Goal: Find specific page/section: Find specific page/section

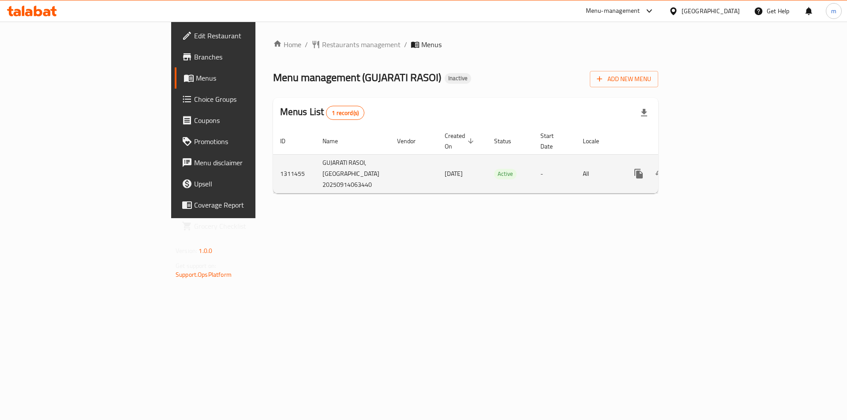
click at [713, 171] on link "enhanced table" at bounding box center [702, 173] width 21 height 21
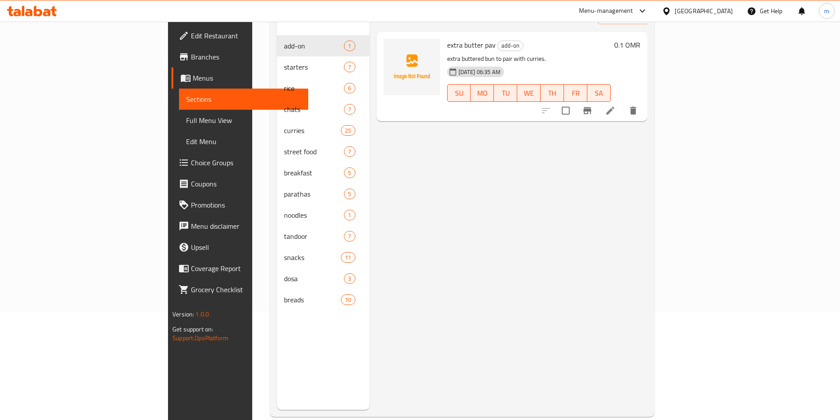
scroll to position [123, 0]
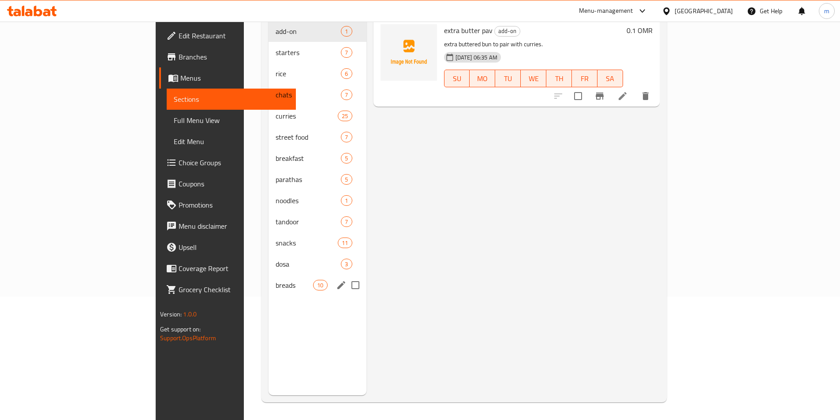
click at [276, 280] on span "breads" at bounding box center [294, 285] width 37 height 11
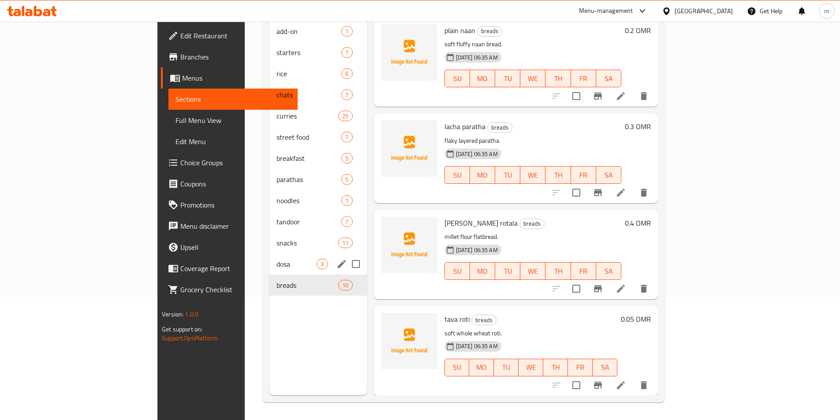
click at [269, 238] on div "snacks 11" at bounding box center [317, 242] width 97 height 21
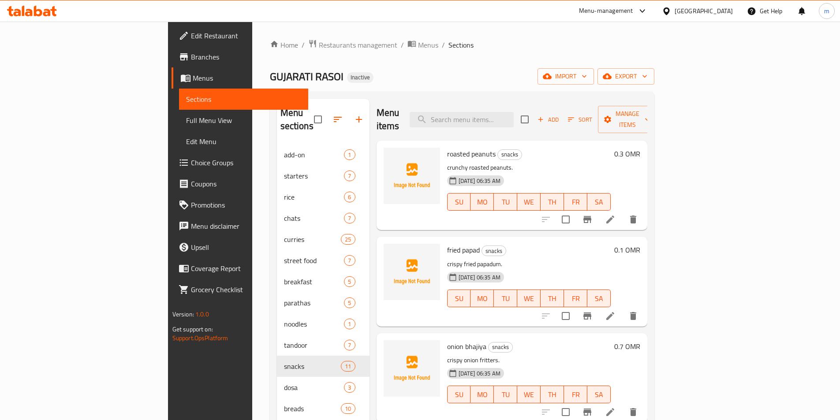
click at [186, 101] on span "Sections" at bounding box center [243, 99] width 115 height 11
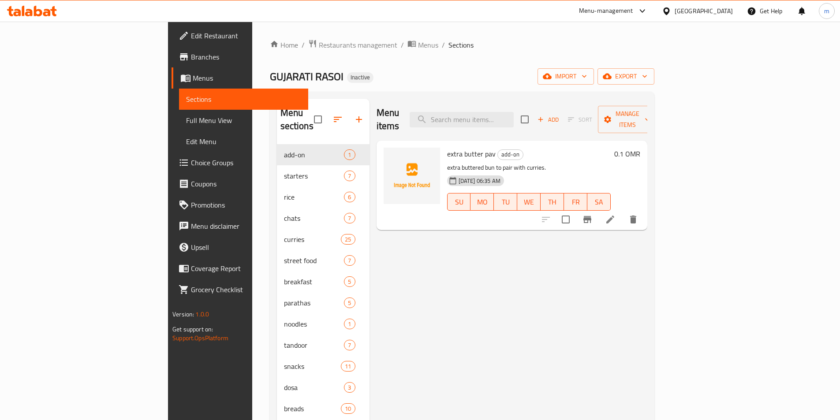
click at [186, 103] on span "Sections" at bounding box center [243, 99] width 115 height 11
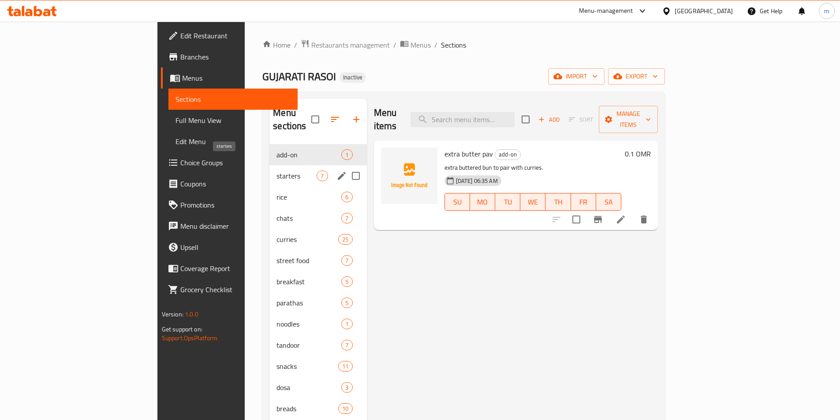
click at [277, 171] on span "starters" at bounding box center [297, 176] width 40 height 11
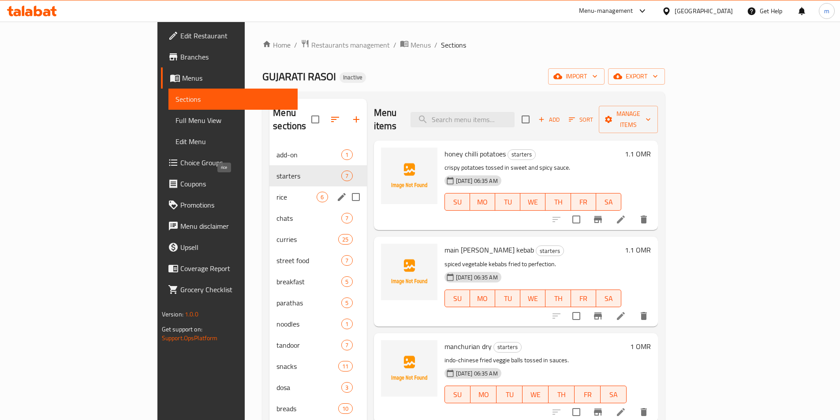
click at [277, 192] on span "rice" at bounding box center [297, 197] width 40 height 11
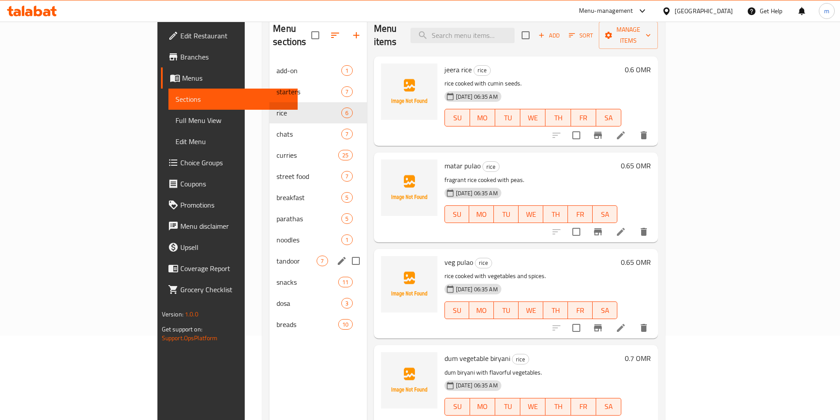
scroll to position [88, 0]
